Goal: Book appointment/travel/reservation

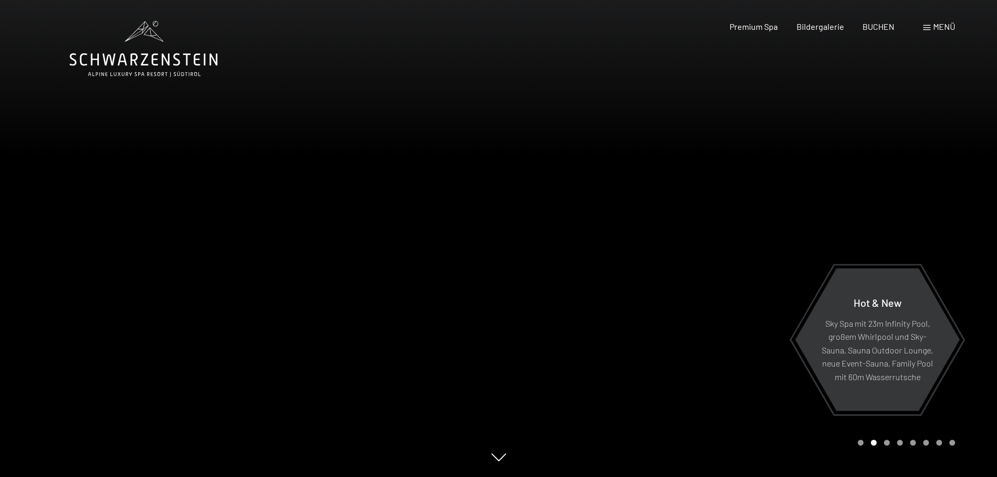
click at [925, 27] on span at bounding box center [927, 27] width 7 height 5
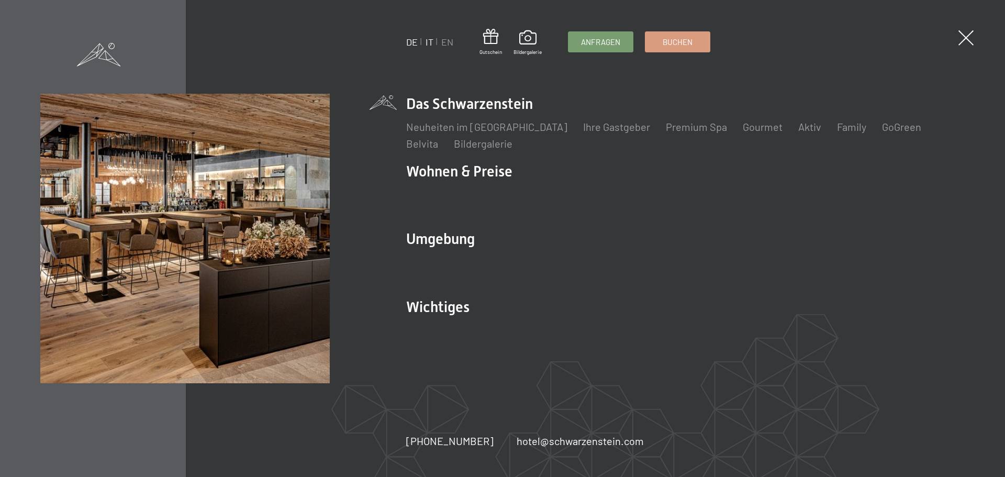
click at [430, 43] on link "IT" at bounding box center [430, 42] width 8 height 12
click at [433, 40] on link "IT" at bounding box center [430, 42] width 8 height 12
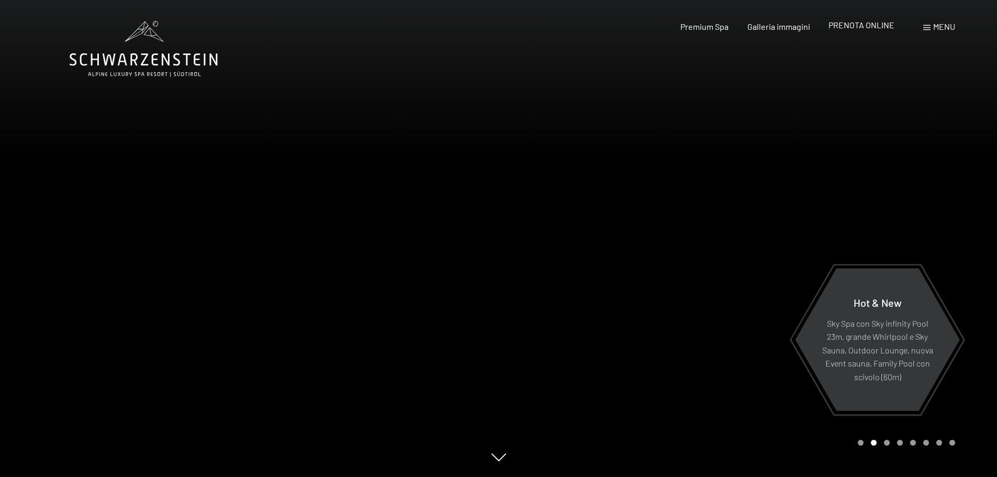
click at [880, 24] on span "PRENOTA ONLINE" at bounding box center [862, 25] width 66 height 10
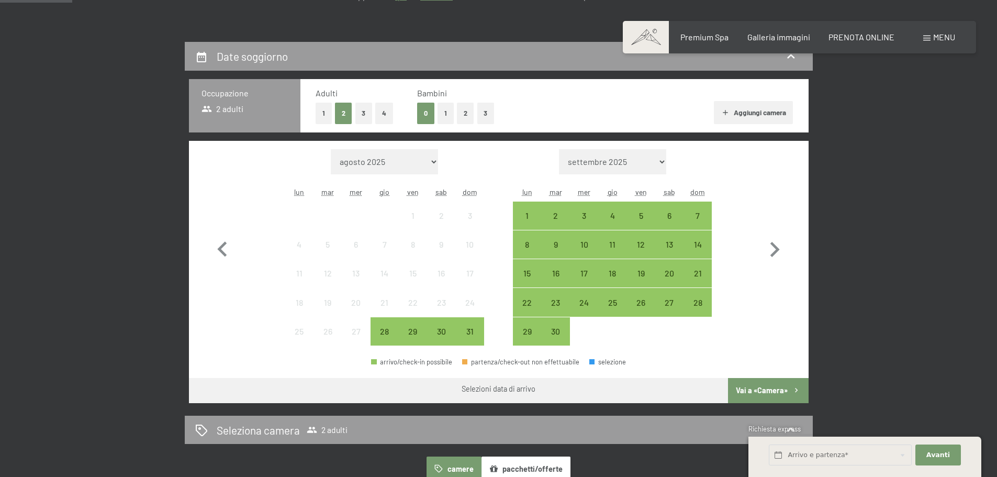
scroll to position [262, 0]
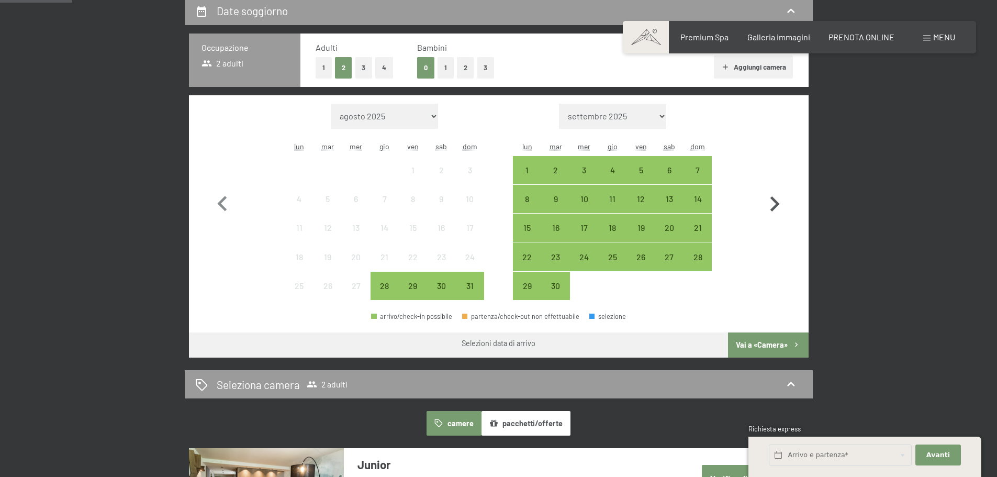
click at [783, 202] on icon "button" at bounding box center [775, 204] width 30 height 30
select select "2025-09-01"
select select "[DATE]"
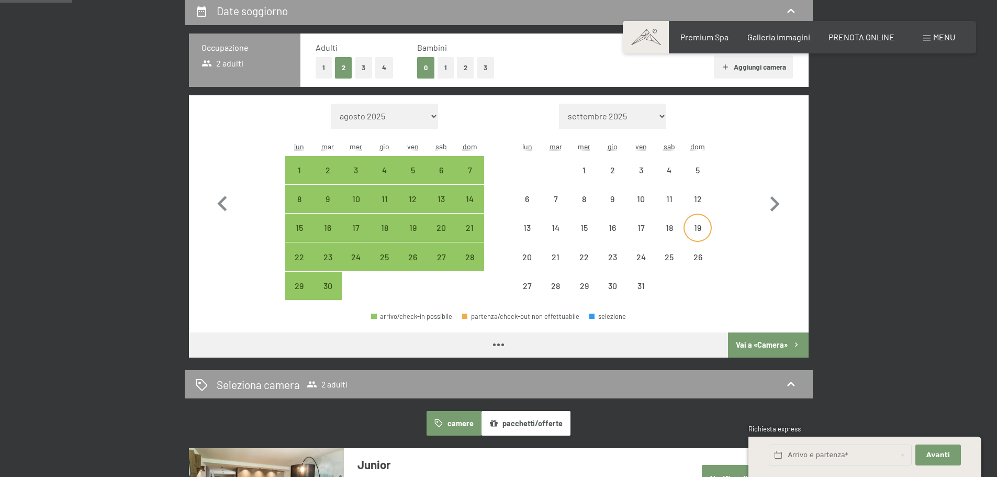
select select "2025-09-01"
select select "[DATE]"
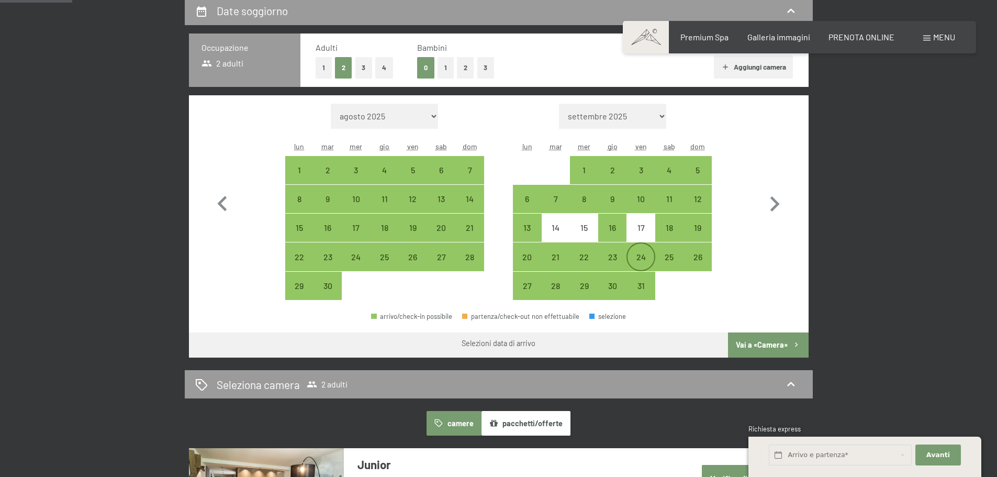
click at [642, 255] on div "24" at bounding box center [641, 266] width 26 height 26
select select "2025-09-01"
select select "[DATE]"
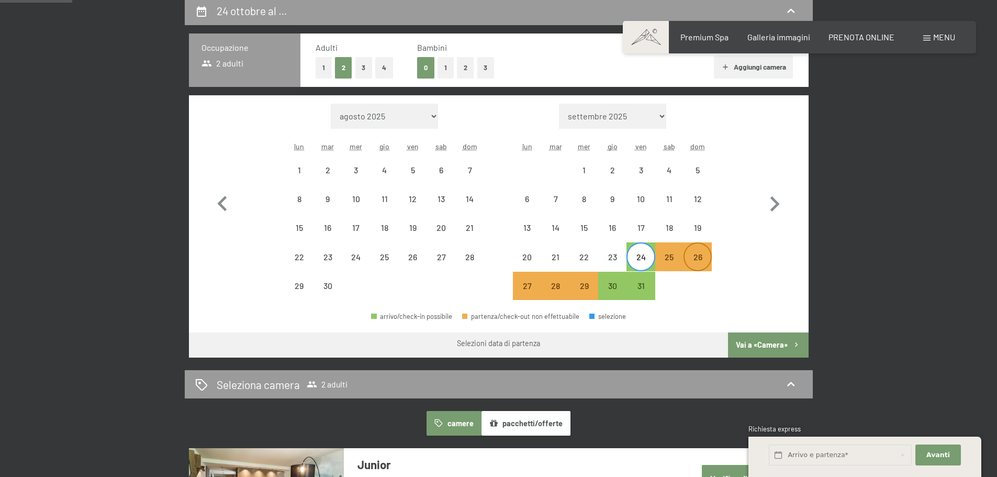
click at [695, 258] on div "26" at bounding box center [698, 266] width 26 height 26
select select "2025-09-01"
select select "[DATE]"
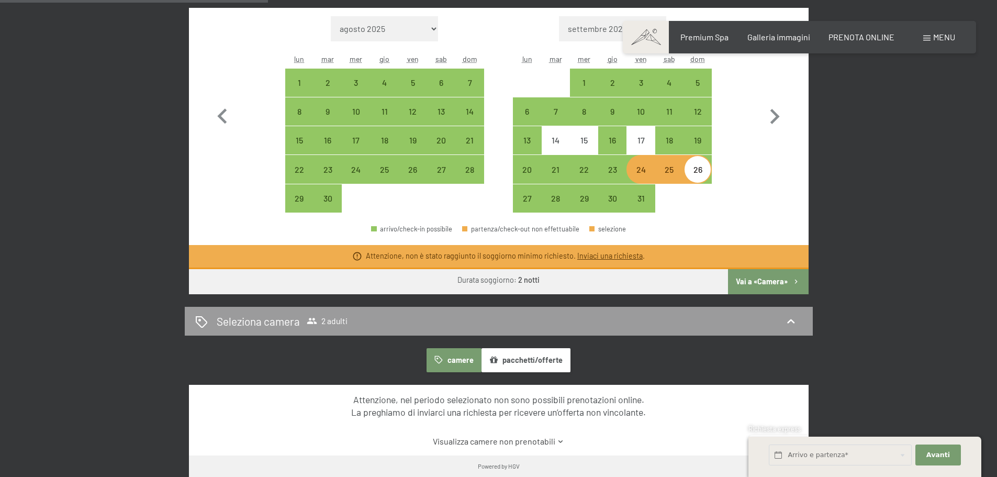
scroll to position [366, 0]
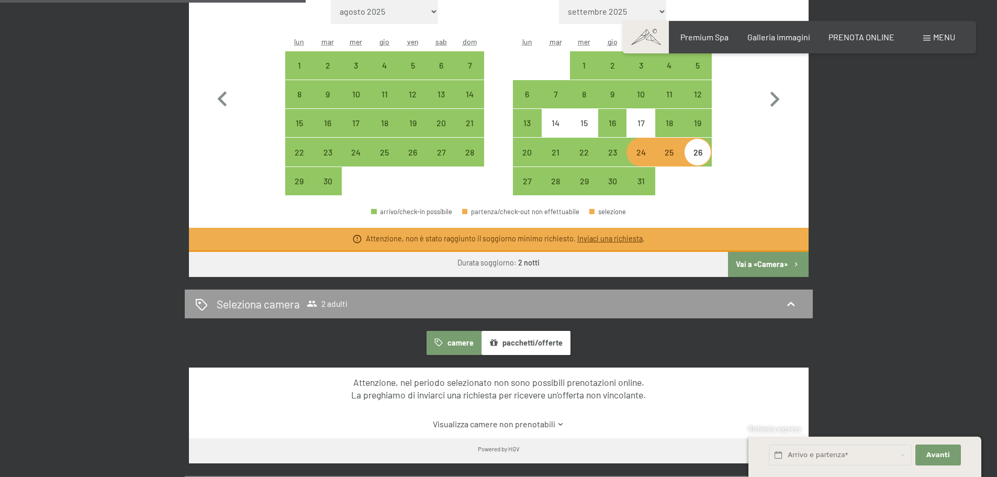
click at [761, 267] on button "Vai a «Camera»" at bounding box center [768, 264] width 80 height 25
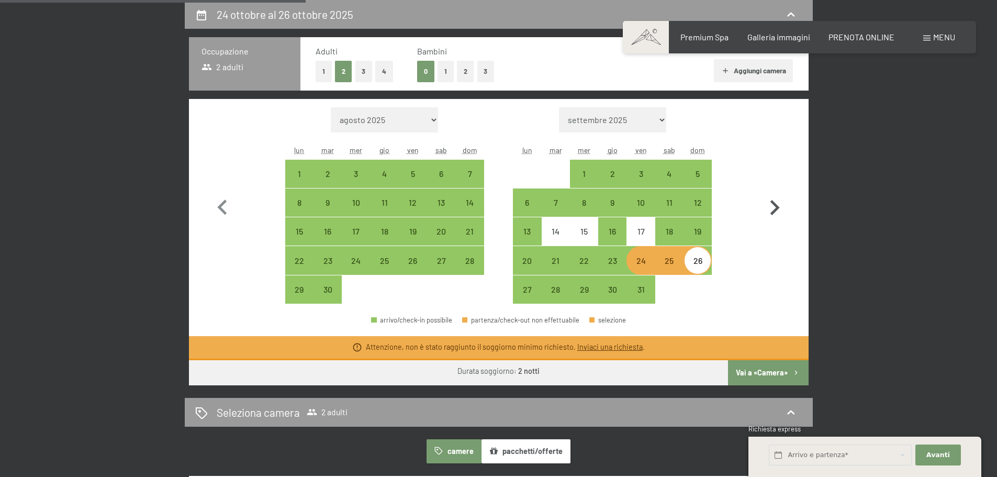
select select "2025-09-01"
select select "[DATE]"
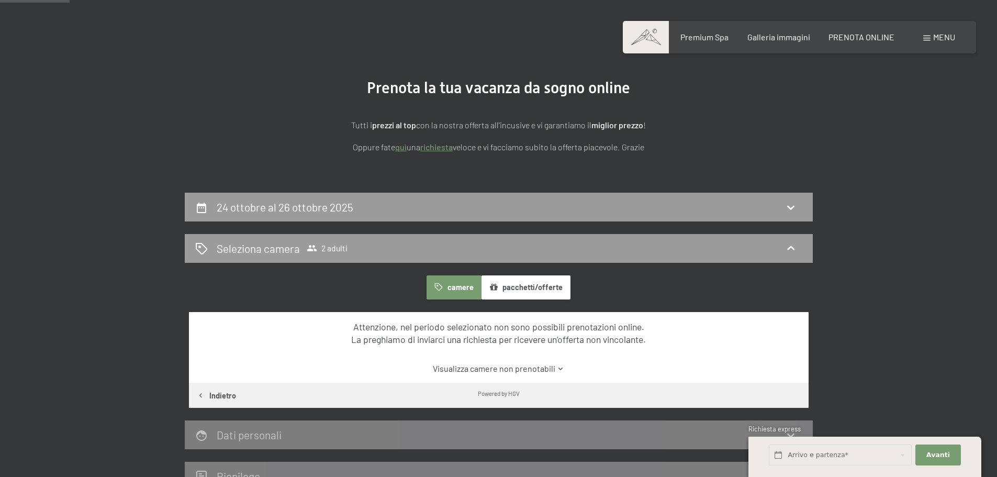
scroll to position [49, 0]
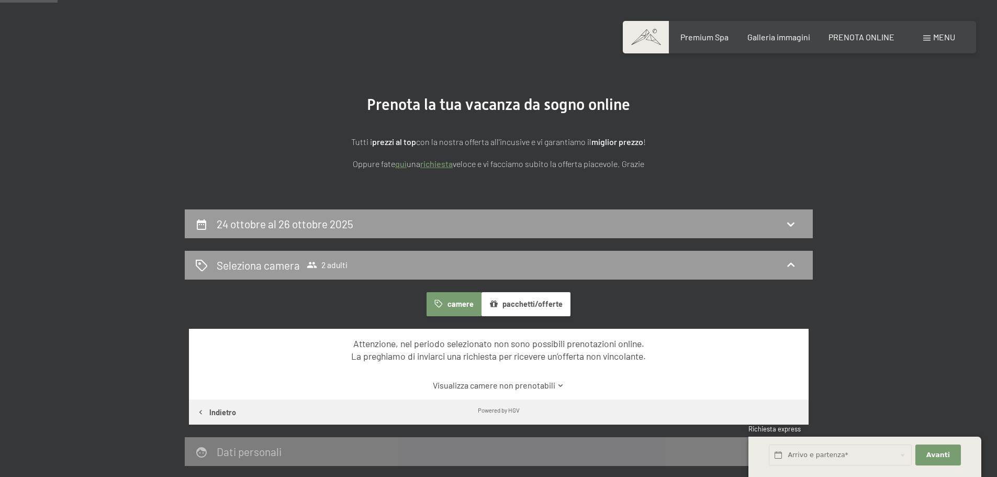
click at [403, 164] on link "quì" at bounding box center [401, 164] width 12 height 10
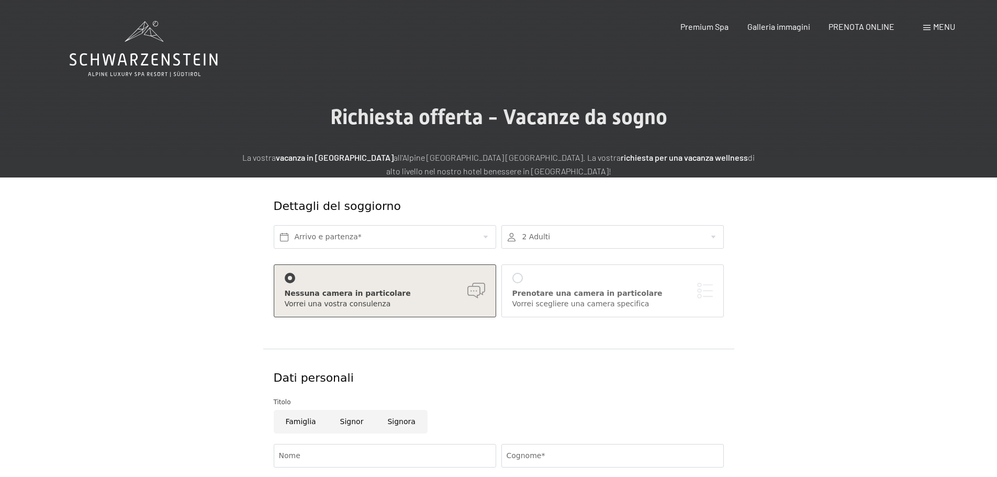
click at [188, 54] on icon at bounding box center [144, 59] width 148 height 13
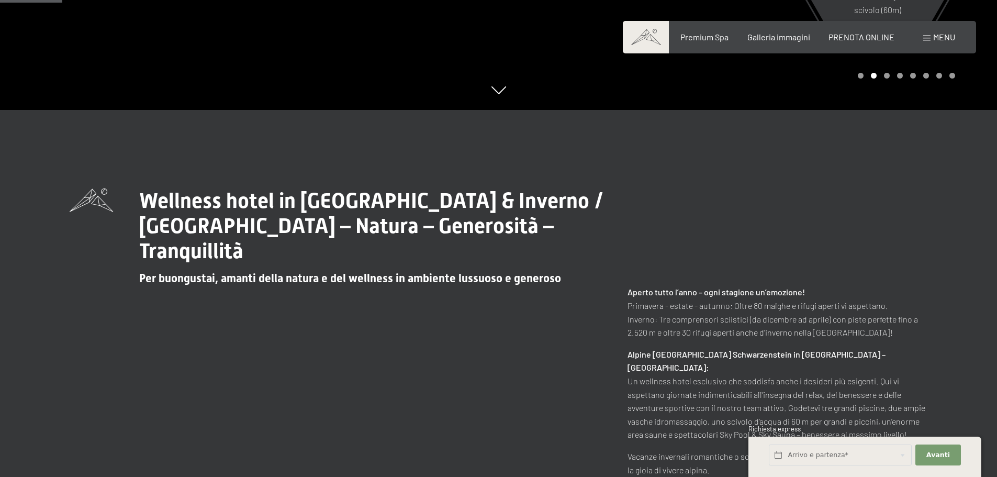
scroll to position [366, 0]
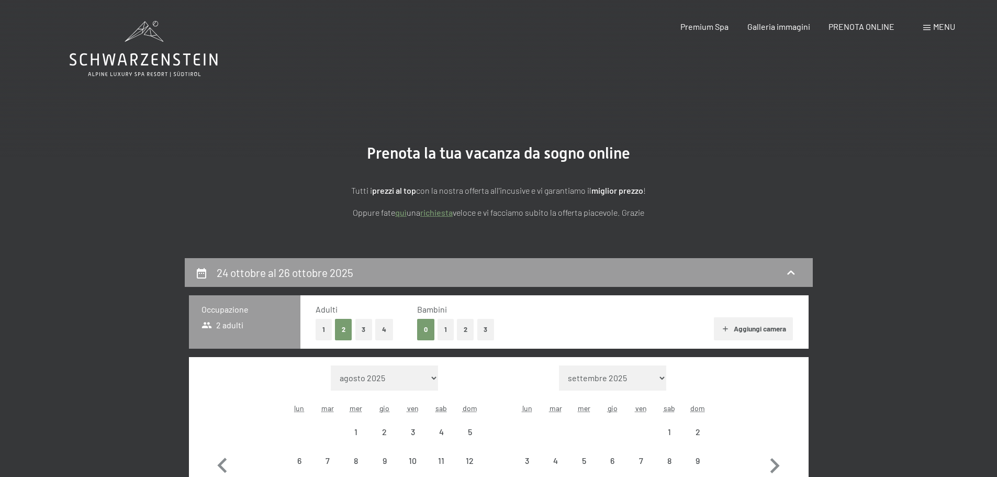
select select "[DATE]"
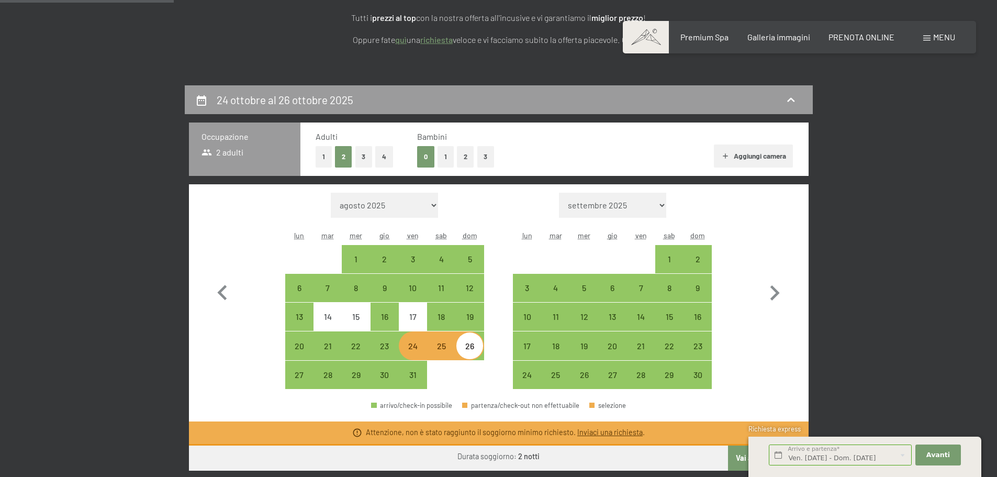
scroll to position [209, 0]
